Goal: Task Accomplishment & Management: Manage account settings

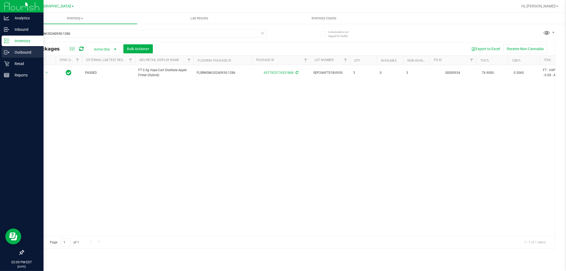
click at [18, 54] on p "Outbound" at bounding box center [25, 52] width 32 height 6
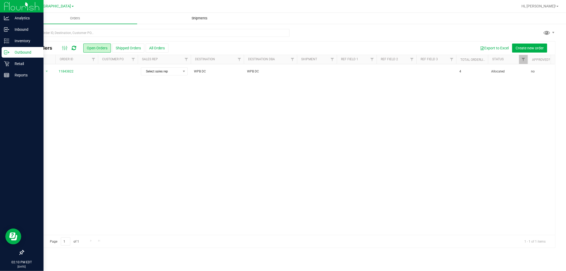
click at [203, 17] on span "Shipments" at bounding box center [199, 18] width 30 height 5
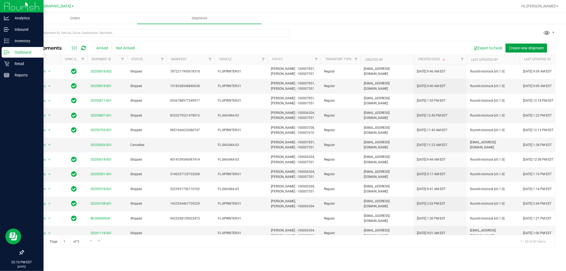
click at [523, 49] on span "Create new shipment" at bounding box center [526, 48] width 35 height 4
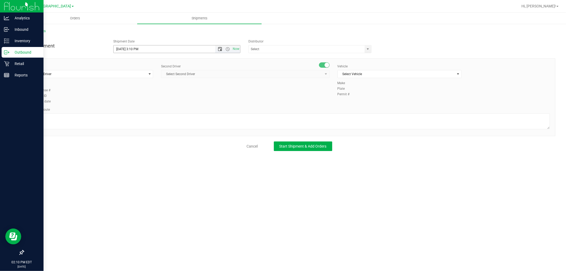
click at [221, 49] on span "Open the date view" at bounding box center [220, 49] width 4 height 4
click at [133, 110] on link "26" at bounding box center [134, 111] width 8 height 8
click at [227, 50] on span "Open the time view" at bounding box center [228, 49] width 4 height 4
click at [130, 73] on li "12:00 PM" at bounding box center [177, 74] width 126 height 7
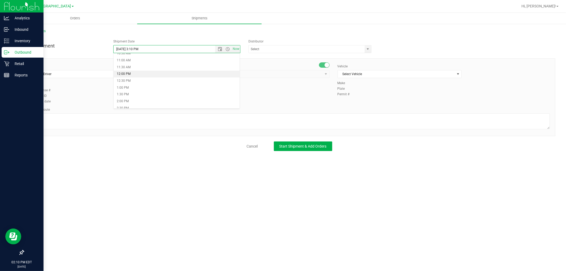
type input "[DATE] 12:00 PM"
click at [269, 88] on div "Driver Select Driver Select Driver [PERSON_NAME] - 100006559 [PERSON_NAME] - 10…" at bounding box center [289, 84] width 529 height 41
click at [367, 50] on span "select" at bounding box center [368, 49] width 4 height 4
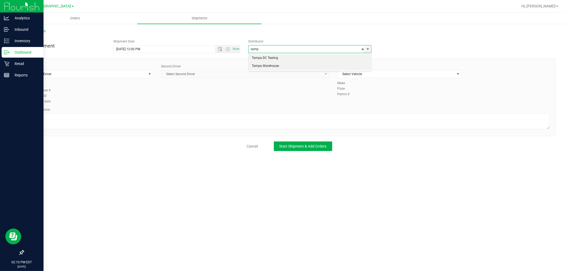
click at [280, 67] on li "Tampa Warehouse" at bounding box center [310, 66] width 123 height 8
type input "Tampa Warehouse"
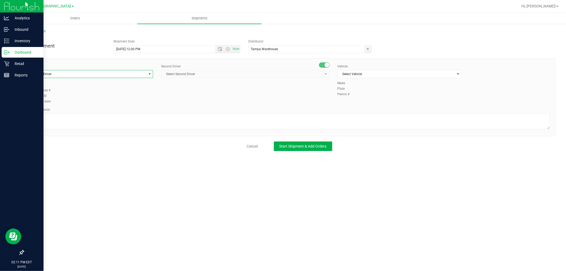
click at [66, 77] on span "Select Driver" at bounding box center [87, 73] width 117 height 7
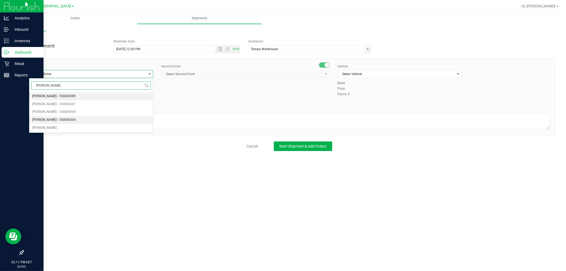
click at [57, 118] on span "[PERSON_NAME] - 100006304" at bounding box center [53, 120] width 43 height 7
type input "[PERSON_NAME]"
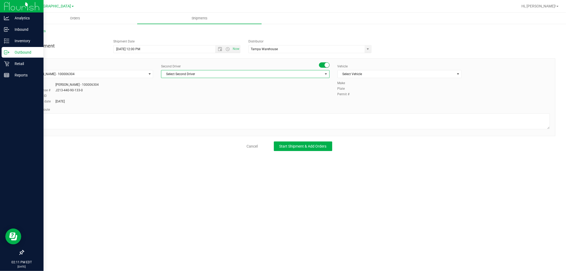
click at [235, 76] on span "Select Second Driver" at bounding box center [241, 73] width 161 height 7
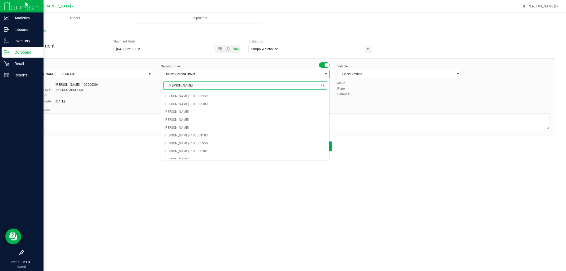
type input "[PERSON_NAME]"
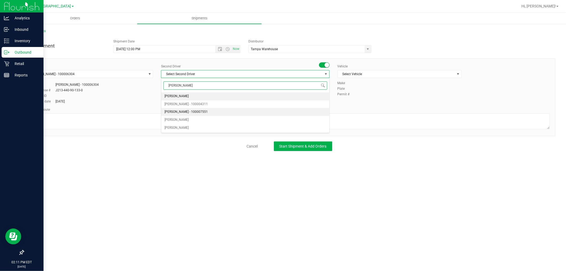
click at [200, 110] on span "[PERSON_NAME] - 100007551" at bounding box center [186, 112] width 43 height 7
drag, startPoint x: 407, startPoint y: 75, endPoint x: 399, endPoint y: 101, distance: 26.9
click at [407, 74] on span "Select Vehicle" at bounding box center [396, 73] width 117 height 7
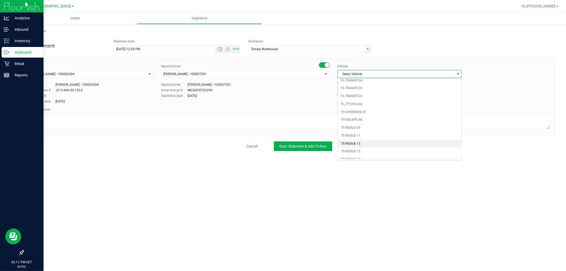
scroll to position [236, 0]
click at [357, 149] on li "FL-SPRINTER-01" at bounding box center [400, 147] width 124 height 8
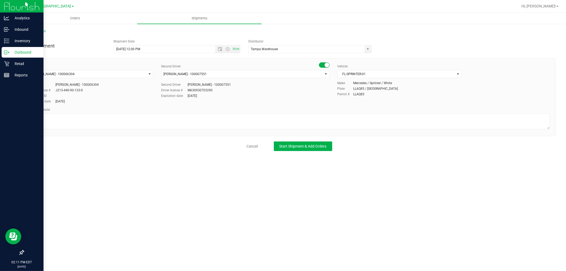
click at [303, 99] on div "Second Driver [PERSON_NAME] - 100007551 Select Second Driver [PERSON_NAME] - 10…" at bounding box center [245, 81] width 176 height 35
click at [70, 123] on textarea at bounding box center [289, 121] width 521 height 16
type textarea "DRB ----> WPBDC"
click at [123, 160] on div "Orders Shipments All Shipments New Shipment Shipment Date [DATE] 12:00 PM Now D…" at bounding box center [289, 142] width 553 height 258
drag, startPoint x: 74, startPoint y: 119, endPoint x: 0, endPoint y: 108, distance: 74.3
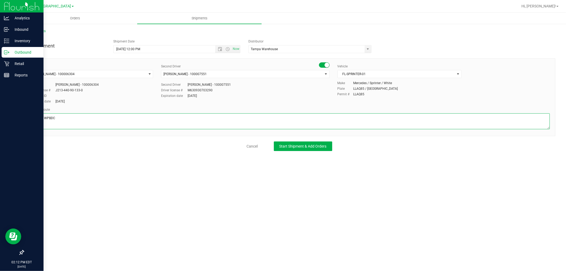
click at [0, 108] on div "Analytics Inbound Inventory Outbound Retail Reports 02:12 PM EDT [DATE] 08/25 […" at bounding box center [283, 135] width 566 height 271
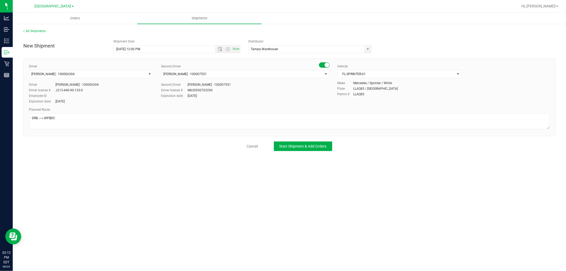
click at [164, 195] on div "Orders Shipments All Shipments New Shipment Shipment Date [DATE] 12:00 PM Now D…" at bounding box center [289, 142] width 553 height 258
click at [308, 147] on span "Start Shipment & Add Orders" at bounding box center [302, 146] width 47 height 4
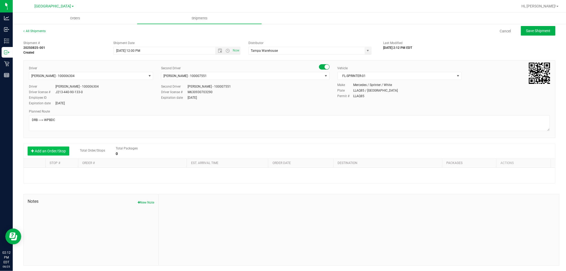
click at [53, 153] on button "Add an Order/Stop" at bounding box center [49, 150] width 42 height 9
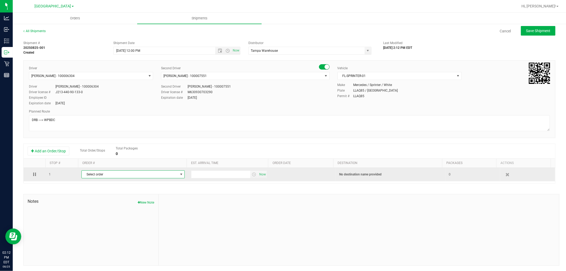
click at [129, 176] on span "Select order" at bounding box center [130, 174] width 96 height 7
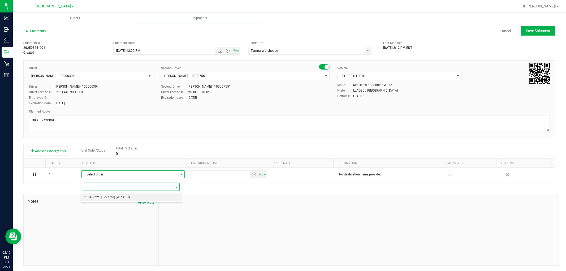
click at [105, 198] on span "[Allocated]" at bounding box center [107, 197] width 15 height 7
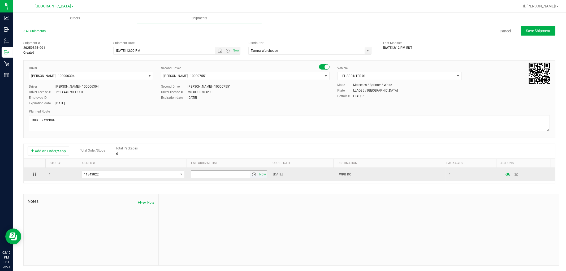
click at [233, 175] on input "text" at bounding box center [220, 174] width 59 height 7
click at [252, 174] on span "select" at bounding box center [254, 174] width 4 height 4
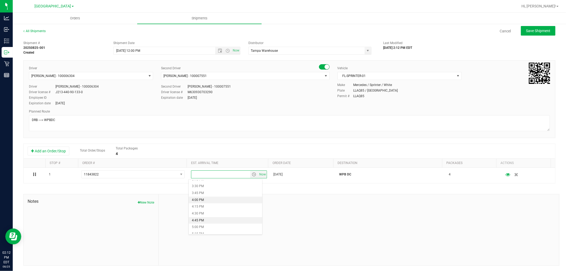
scroll to position [413, 0]
click at [200, 206] on li "4:00 PM" at bounding box center [225, 207] width 73 height 7
click at [215, 188] on div "Shipment # 20250825-001 Created Shipment Date [DATE] 12:00 PM Now Distributor T…" at bounding box center [289, 151] width 532 height 227
click at [541, 30] on span "Save Shipment" at bounding box center [538, 31] width 24 height 4
type input "[DATE] 4:00 PM"
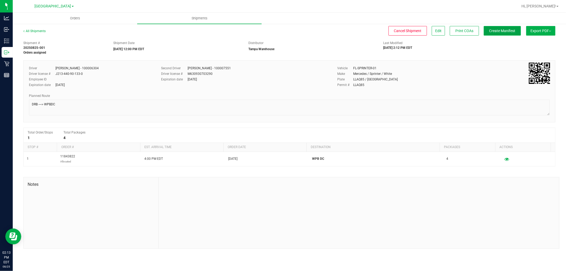
click at [502, 33] on span "Create Manifest" at bounding box center [502, 31] width 26 height 4
click at [544, 31] on button "Export PDF" at bounding box center [540, 31] width 29 height 10
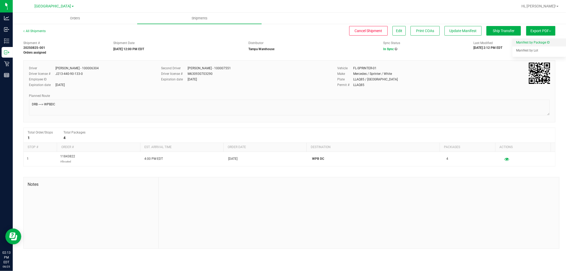
click at [534, 43] on span "Manifest by Package ID" at bounding box center [533, 43] width 34 height 4
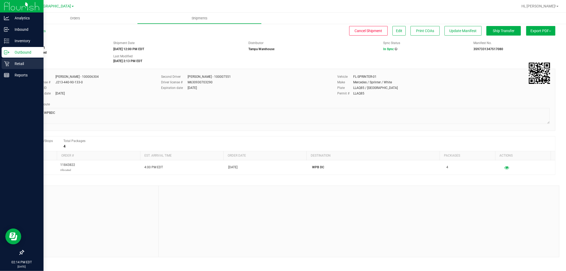
click at [12, 64] on p "Retail" at bounding box center [25, 64] width 32 height 6
